Goal: Navigation & Orientation: Understand site structure

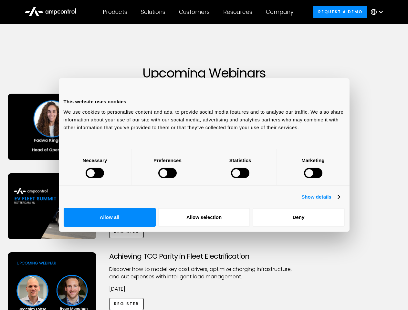
click at [104, 178] on div at bounding box center [95, 173] width 18 height 10
click at [339, 201] on link "Show details" at bounding box center [320, 197] width 38 height 8
click at [0, 0] on li "Necessary 27 Necessary cookies help make a website usable by enabling basic fun…" at bounding box center [0, 0] width 0 height 0
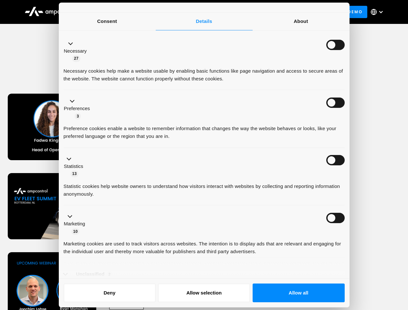
click at [348, 247] on ul "Necessary 27 Necessary cookies help make a website usable by enabling basic fun…" at bounding box center [203, 166] width 287 height 266
click at [357, 268] on div "Achieving TCO Parity in Fleet Electrification Discover how to model key cost dr…" at bounding box center [204, 302] width 406 height 101
click at [199, 12] on div "Customers" at bounding box center [194, 11] width 31 height 7
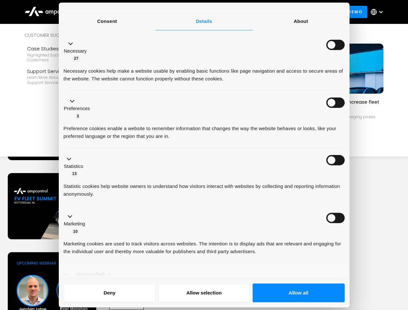
click at [115, 12] on div "Products" at bounding box center [115, 11] width 25 height 7
